Goal: Task Accomplishment & Management: Manage account settings

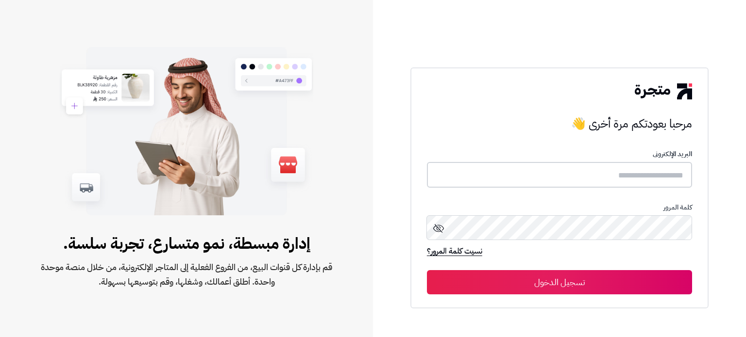
type input "*******"
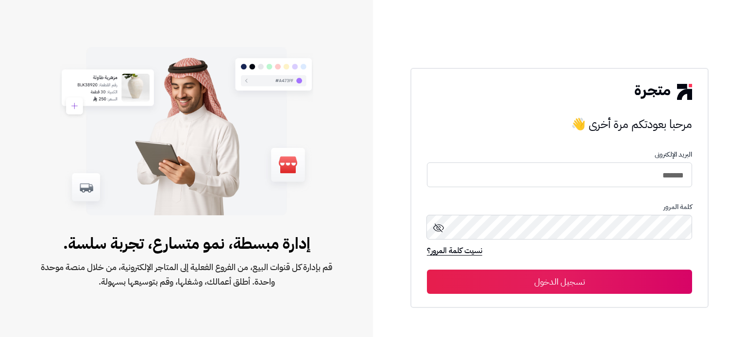
click at [535, 273] on button "تسجيل الدخول" at bounding box center [559, 282] width 265 height 24
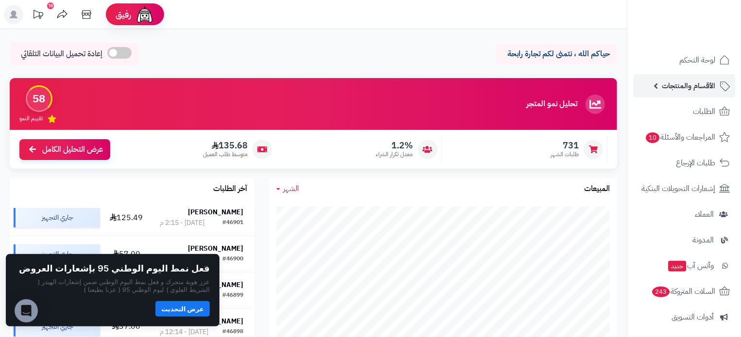
click at [677, 90] on span "الأقسام والمنتجات" at bounding box center [688, 86] width 53 height 14
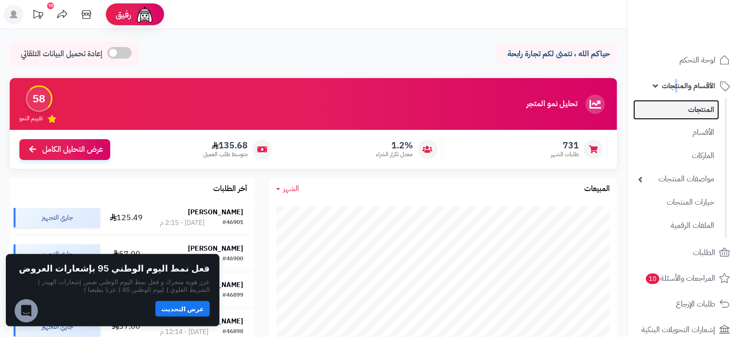
click at [714, 115] on link "المنتجات" at bounding box center [676, 110] width 86 height 20
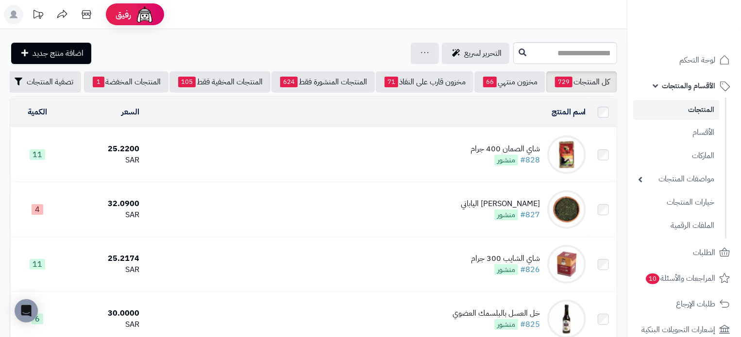
click at [262, 170] on td "شاي الصمان 400 جرام #828 منشور" at bounding box center [366, 155] width 447 height 54
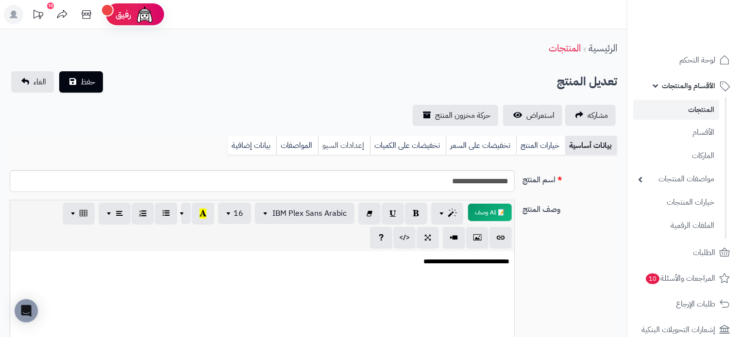
click at [345, 147] on link "إعدادات السيو" at bounding box center [344, 145] width 52 height 19
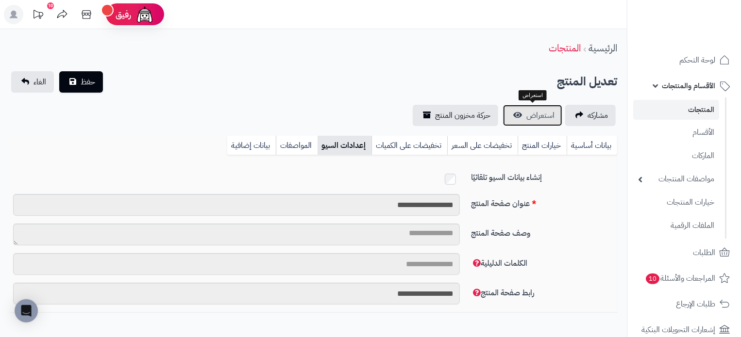
click at [537, 112] on span "استعراض" at bounding box center [540, 116] width 28 height 12
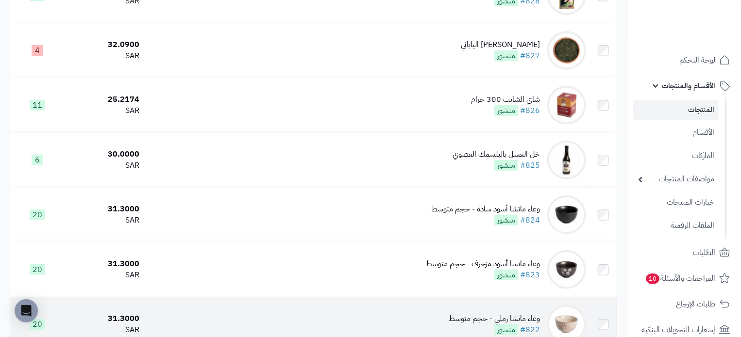
scroll to position [49, 0]
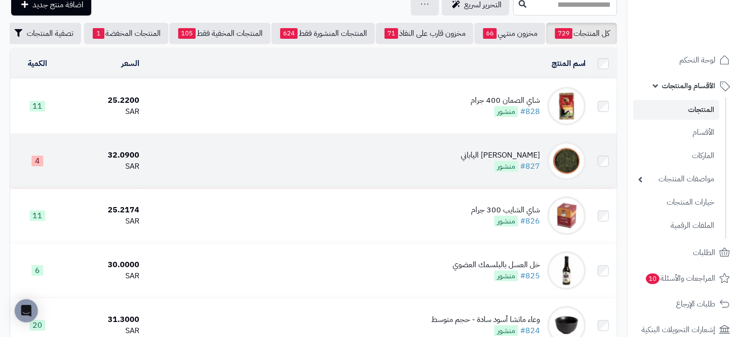
click at [227, 163] on td "شاي جيوكورو الياباني #827 منشور" at bounding box center [366, 161] width 447 height 54
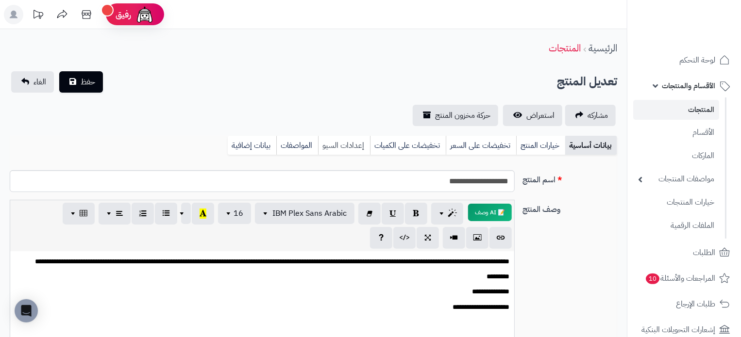
click at [334, 140] on link "إعدادات السيو" at bounding box center [344, 145] width 52 height 19
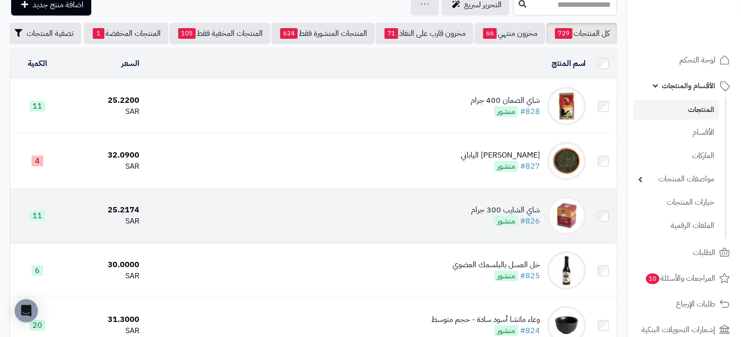
click at [340, 220] on td "شاي الشايب 300 جرام #826 منشور" at bounding box center [366, 216] width 447 height 54
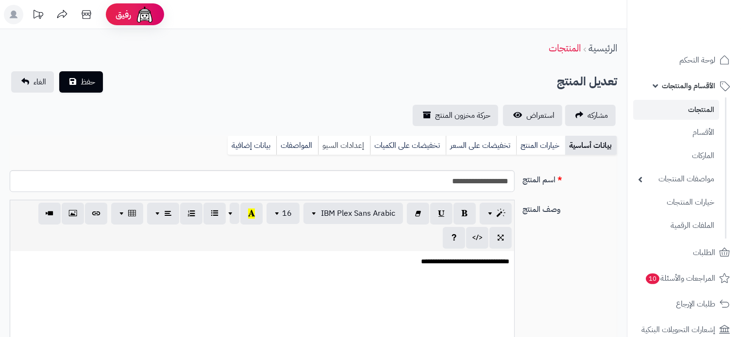
scroll to position [189, 0]
click at [343, 144] on link "إعدادات السيو" at bounding box center [344, 145] width 52 height 19
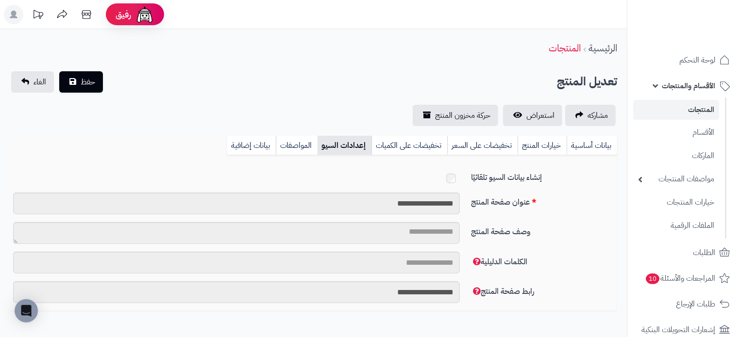
scroll to position [0, 0]
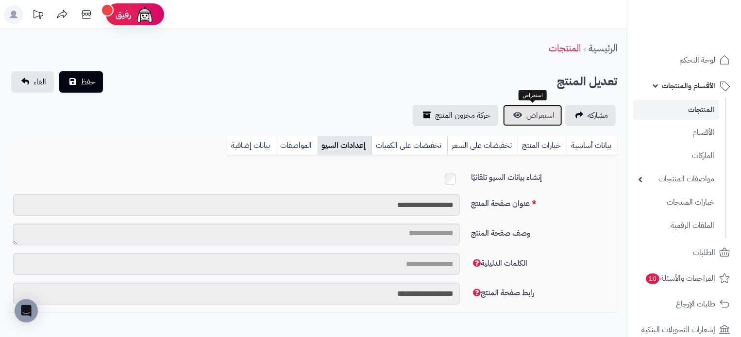
click at [517, 115] on link "استعراض" at bounding box center [532, 115] width 59 height 21
click at [709, 111] on link "المنتجات" at bounding box center [676, 110] width 86 height 20
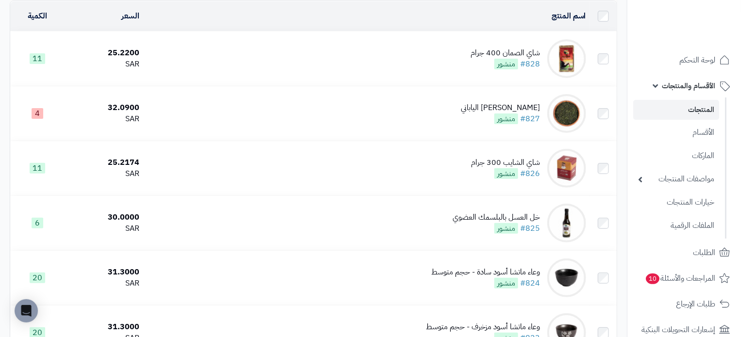
scroll to position [97, 0]
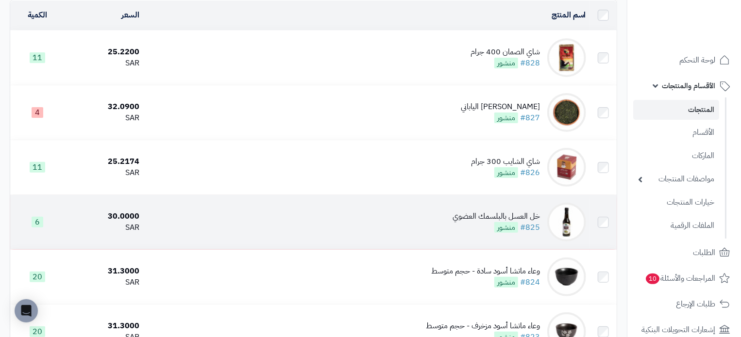
click at [342, 228] on td "خل العسل بالبلسمك العضوي #825 منشور" at bounding box center [366, 222] width 447 height 54
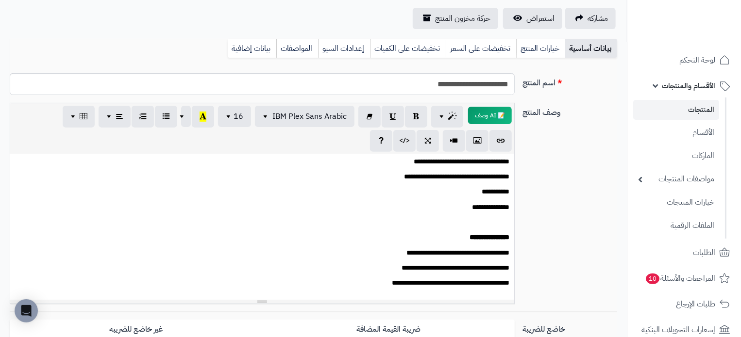
scroll to position [62, 0]
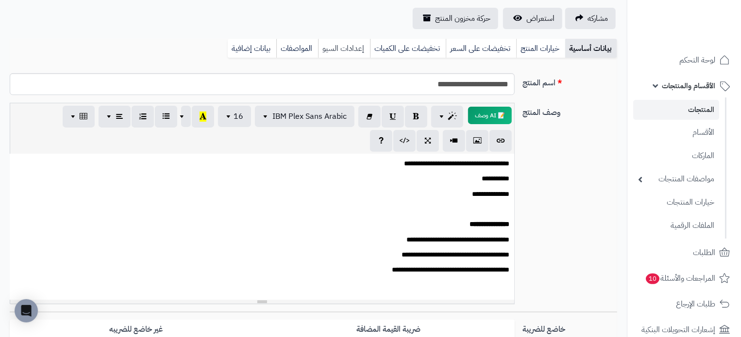
click at [336, 48] on link "إعدادات السيو" at bounding box center [344, 48] width 52 height 19
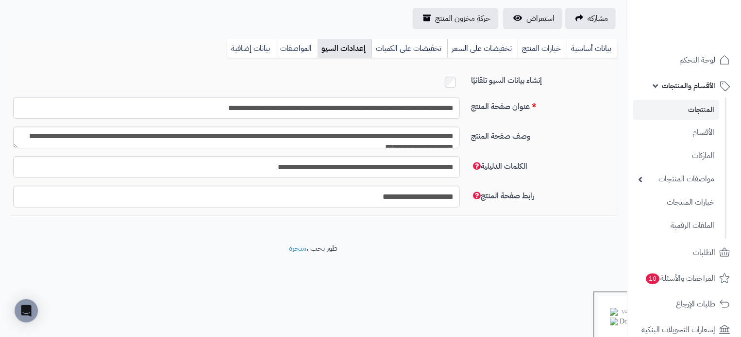
scroll to position [50, 0]
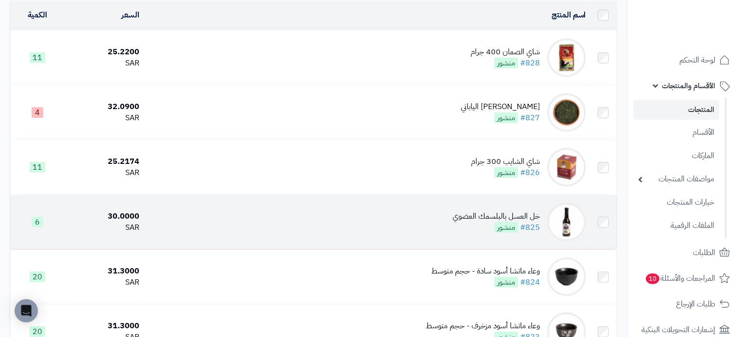
click at [364, 232] on td "خل العسل بالبلسمك العضوي #825 منشور" at bounding box center [366, 222] width 447 height 54
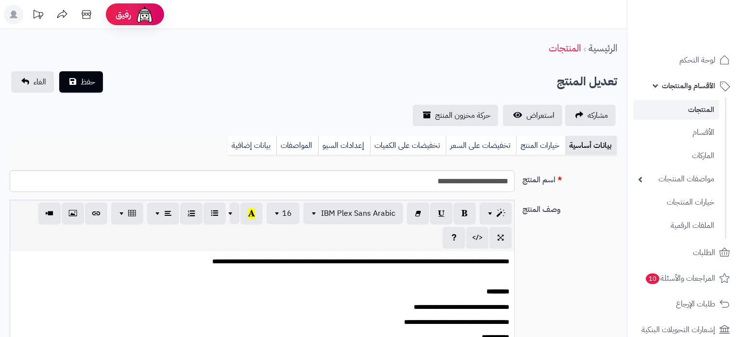
scroll to position [80, 0]
click at [348, 137] on link "إعدادات السيو" at bounding box center [344, 145] width 52 height 19
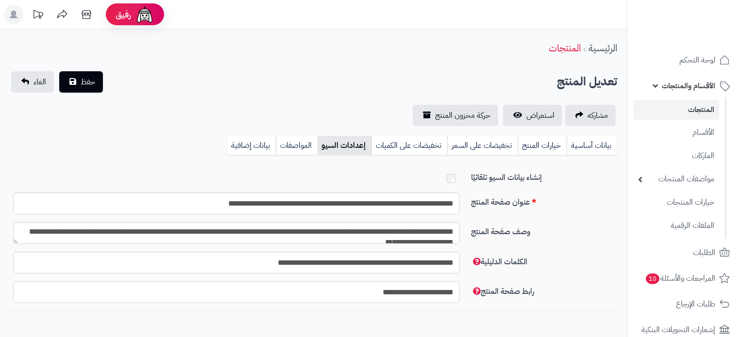
scroll to position [0, 0]
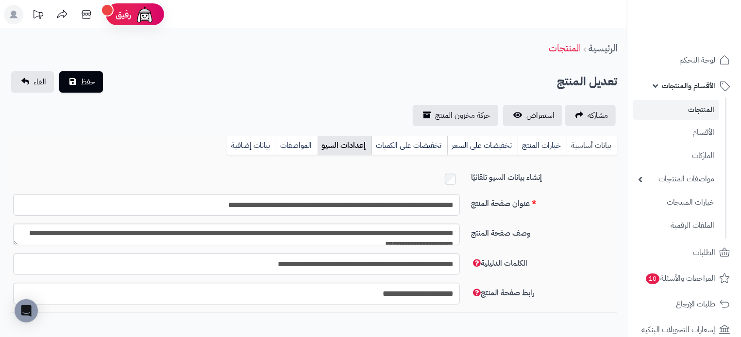
click at [598, 149] on link "بيانات أساسية" at bounding box center [592, 145] width 50 height 19
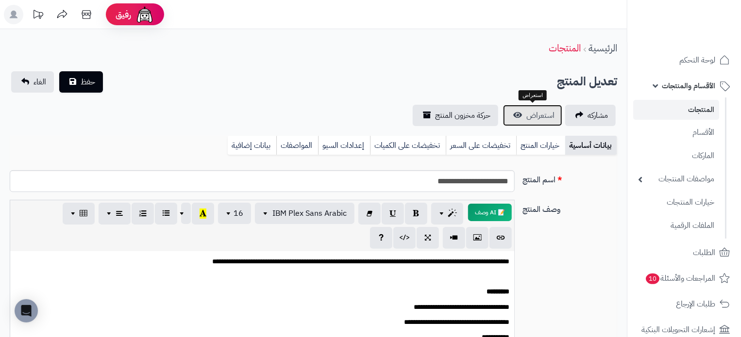
click at [533, 116] on span "استعراض" at bounding box center [540, 116] width 28 height 12
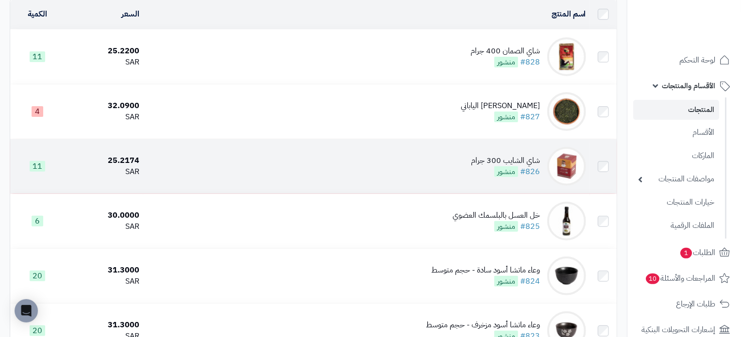
scroll to position [97, 0]
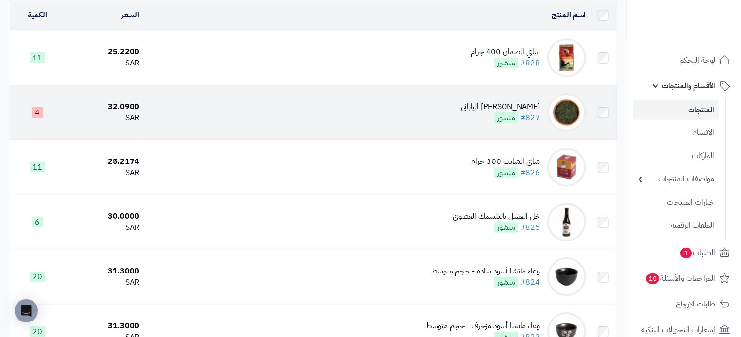
click at [401, 120] on td "شاي جيوكورو الياباني #827 منشور" at bounding box center [366, 112] width 447 height 54
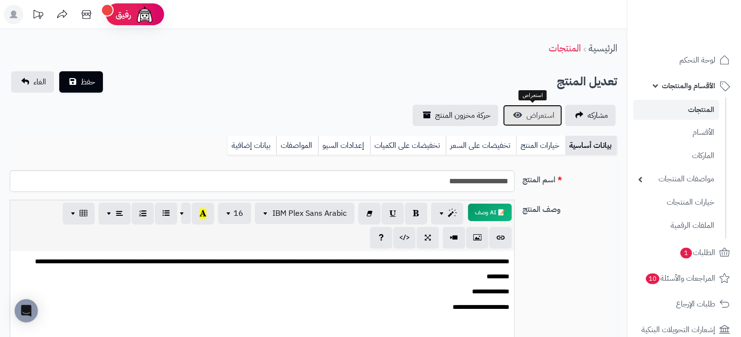
click at [540, 116] on span "استعراض" at bounding box center [540, 116] width 28 height 12
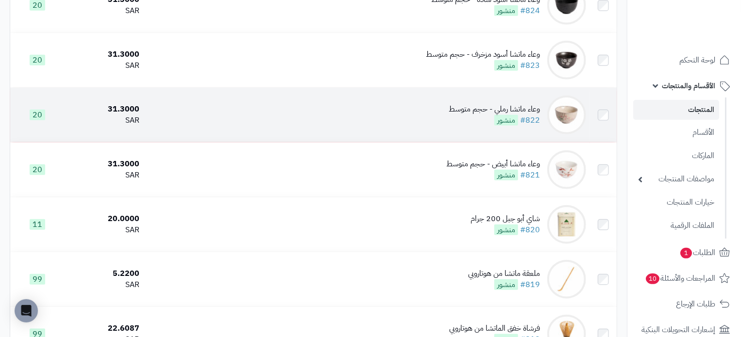
scroll to position [388, 0]
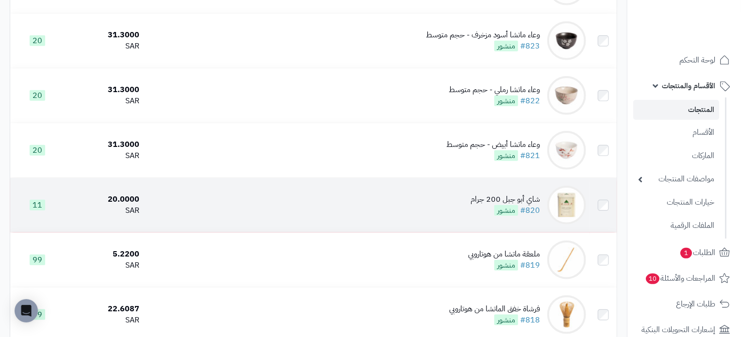
click at [383, 208] on td "شاي أبو جبل 200 جرام #820 منشور" at bounding box center [366, 205] width 447 height 54
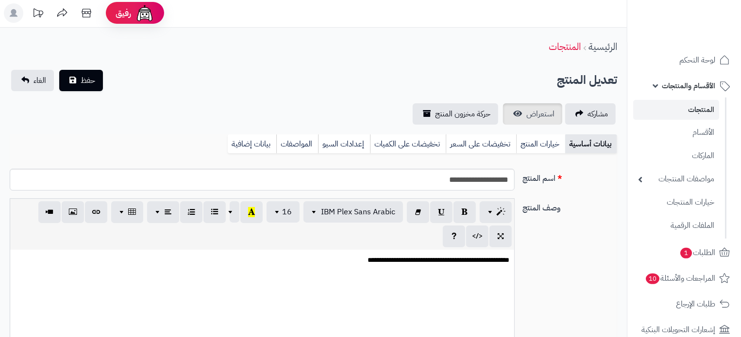
scroll to position [49, 0]
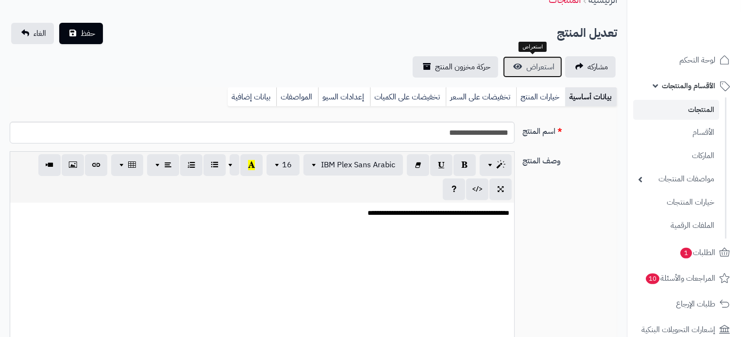
click at [534, 68] on span "استعراض" at bounding box center [540, 67] width 28 height 12
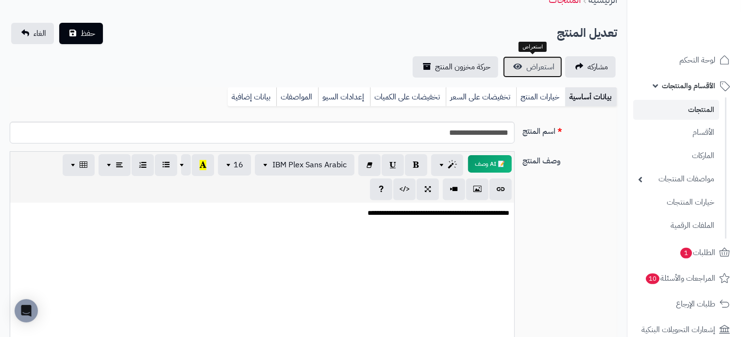
scroll to position [0, 0]
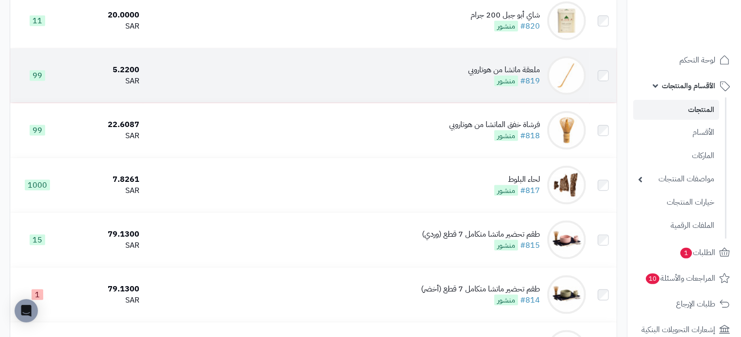
scroll to position [583, 0]
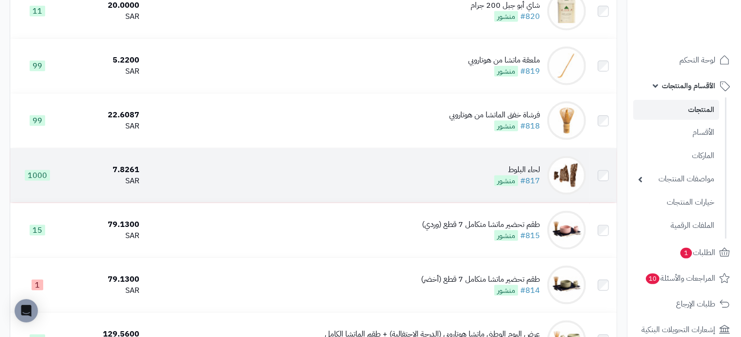
click at [400, 180] on td "لحاء البلوط #817 منشور" at bounding box center [366, 176] width 447 height 54
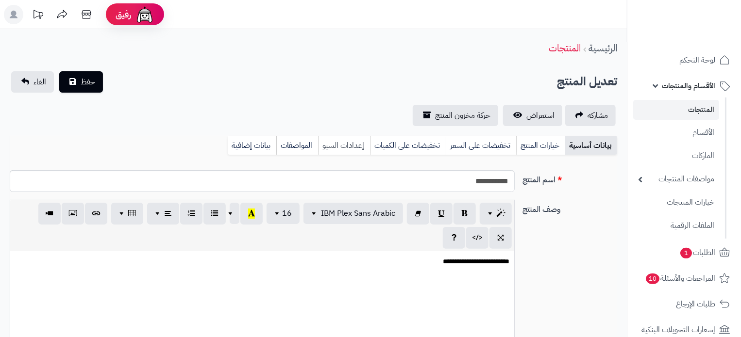
click at [350, 151] on link "إعدادات السيو" at bounding box center [344, 145] width 52 height 19
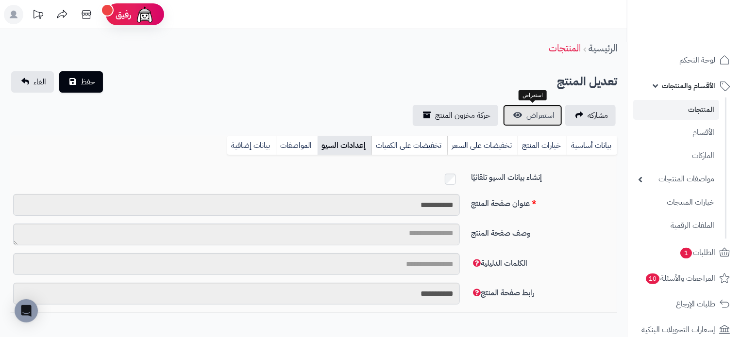
click at [548, 118] on span "استعراض" at bounding box center [540, 116] width 28 height 12
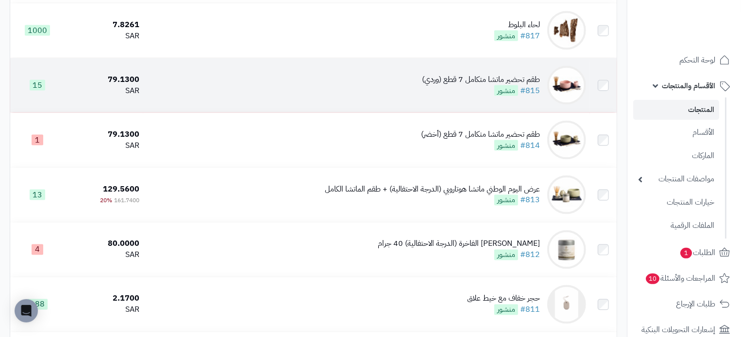
scroll to position [728, 0]
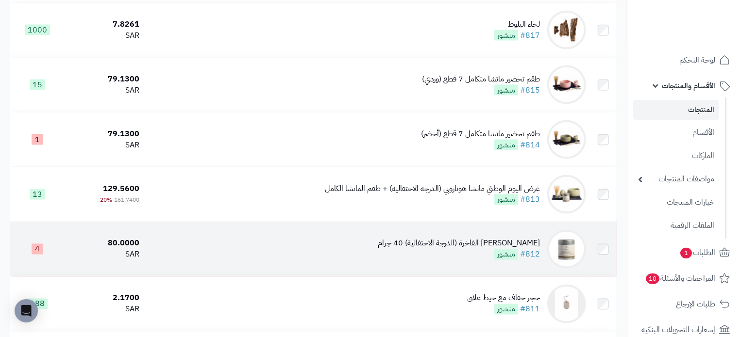
click at [365, 260] on td "ماتشا هوتاروبي الفاخرة (الدرجة الاحتفالية) 40 جرام #812 منشور" at bounding box center [366, 249] width 447 height 54
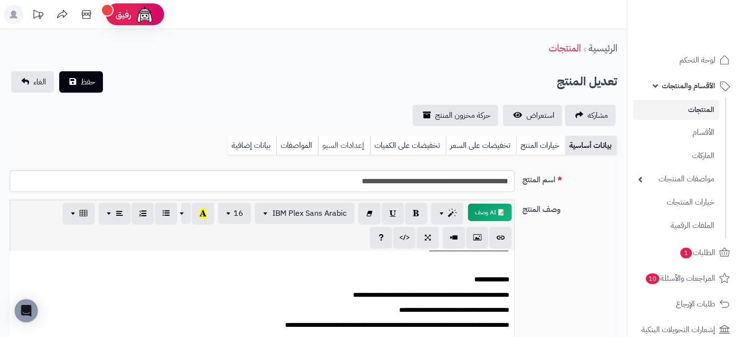
click at [349, 139] on link "إعدادات السيو" at bounding box center [344, 145] width 52 height 19
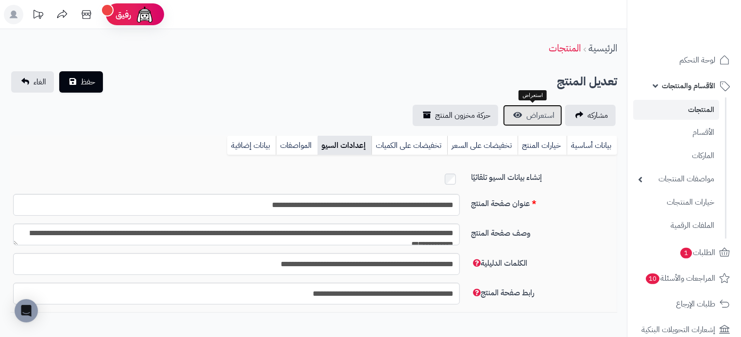
click at [533, 121] on span "استعراض" at bounding box center [540, 116] width 28 height 12
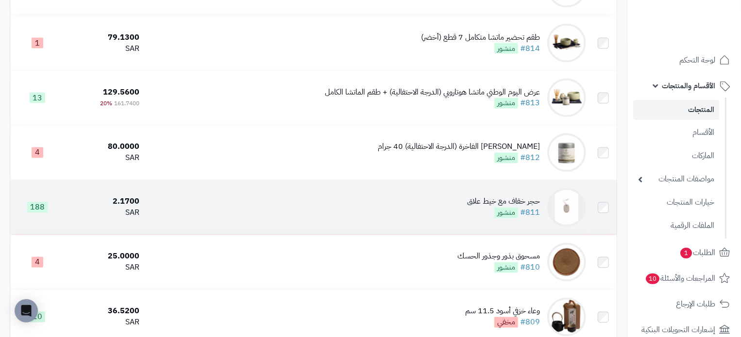
scroll to position [825, 0]
click at [398, 266] on td "مسحوق بذور وجذور الحسك #810 منشور" at bounding box center [366, 262] width 447 height 54
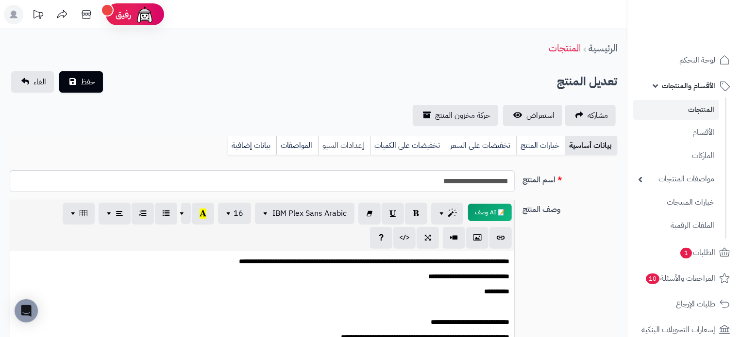
click at [340, 145] on link "إعدادات السيو" at bounding box center [344, 145] width 52 height 19
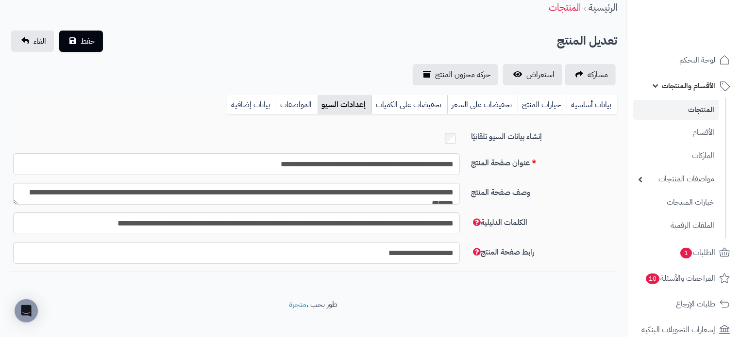
scroll to position [50, 0]
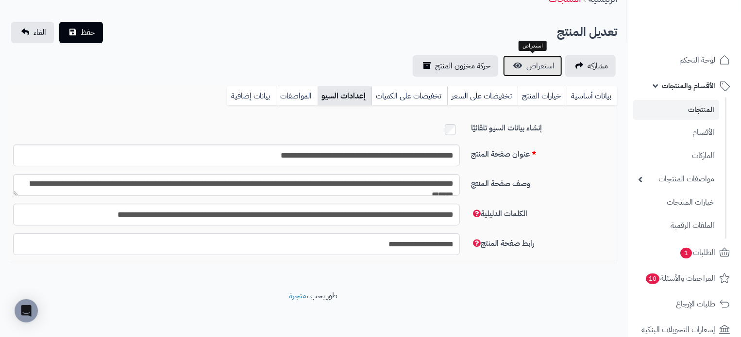
click at [519, 63] on link "استعراض" at bounding box center [532, 65] width 59 height 21
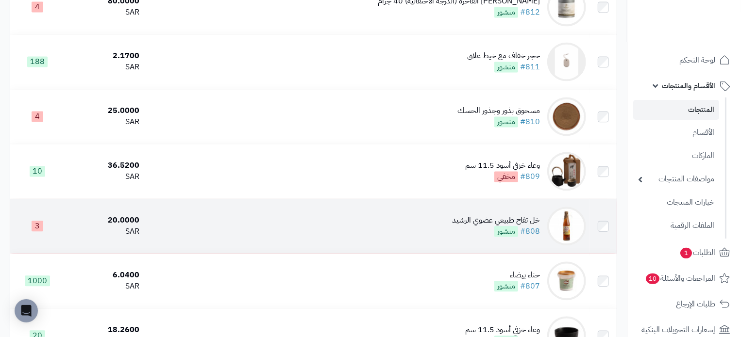
click at [437, 242] on td "خل تفاح طبيعي عضوي الرشيد #808 منشور" at bounding box center [366, 226] width 447 height 54
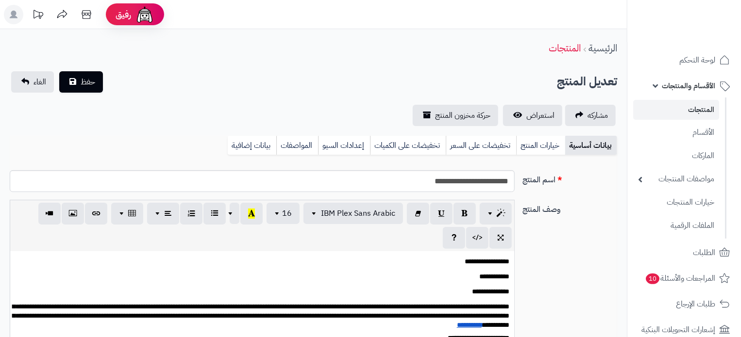
scroll to position [80, 0]
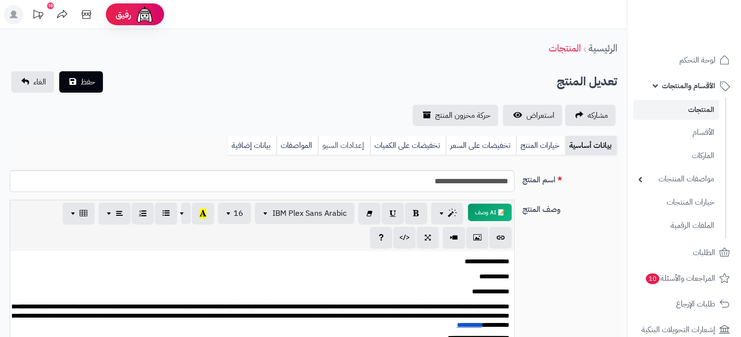
click at [352, 145] on link "إعدادات السيو" at bounding box center [344, 145] width 52 height 19
